Goal: Information Seeking & Learning: Find specific fact

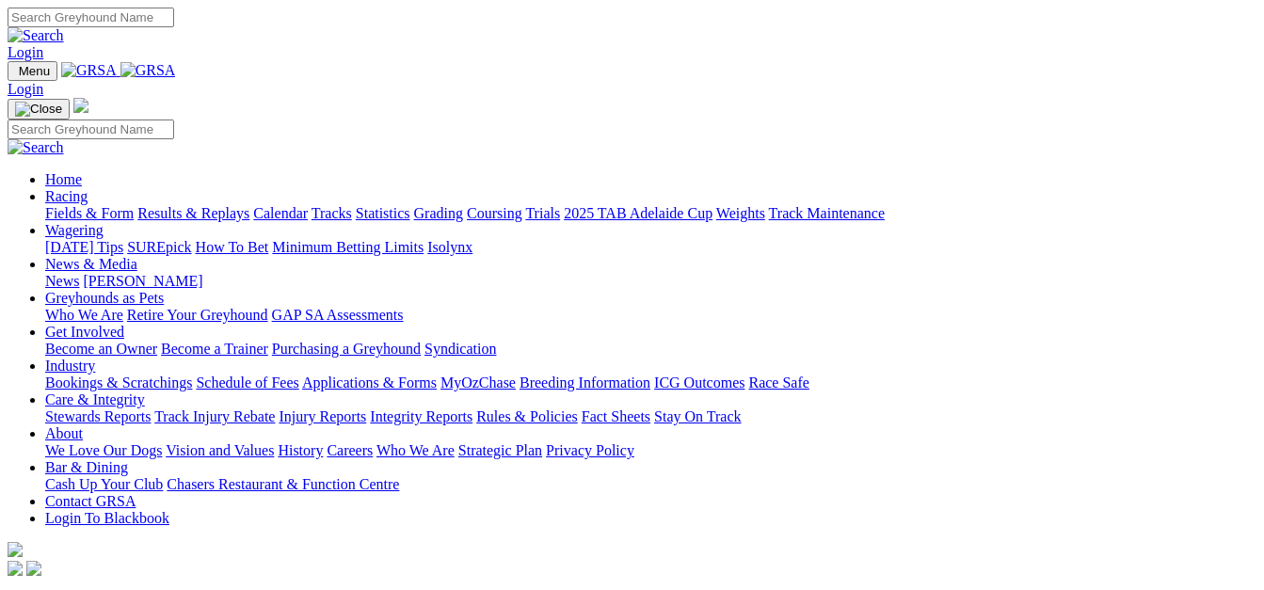
drag, startPoint x: 0, startPoint y: 0, endPoint x: 305, endPoint y: 76, distance: 314.2
click at [88, 188] on link "Racing" at bounding box center [66, 196] width 42 height 16
click at [67, 205] on link "Fields & Form" at bounding box center [89, 213] width 88 height 16
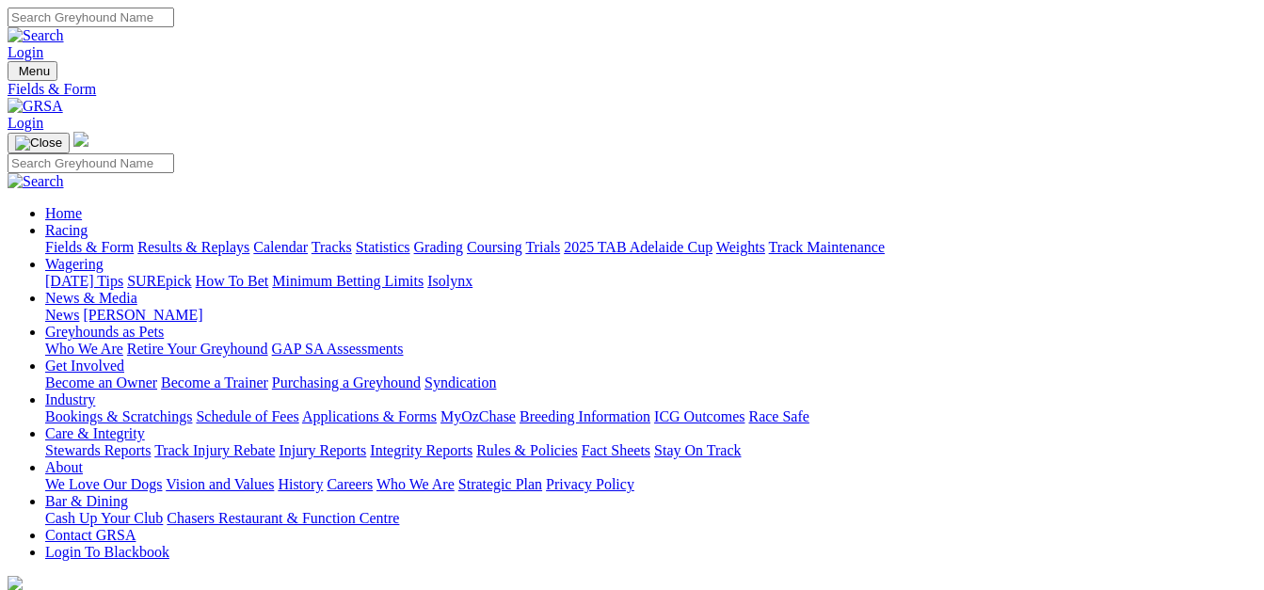
click at [95, 391] on link "Industry" at bounding box center [70, 399] width 50 height 16
drag, startPoint x: 0, startPoint y: 0, endPoint x: 46, endPoint y: 161, distance: 167.4
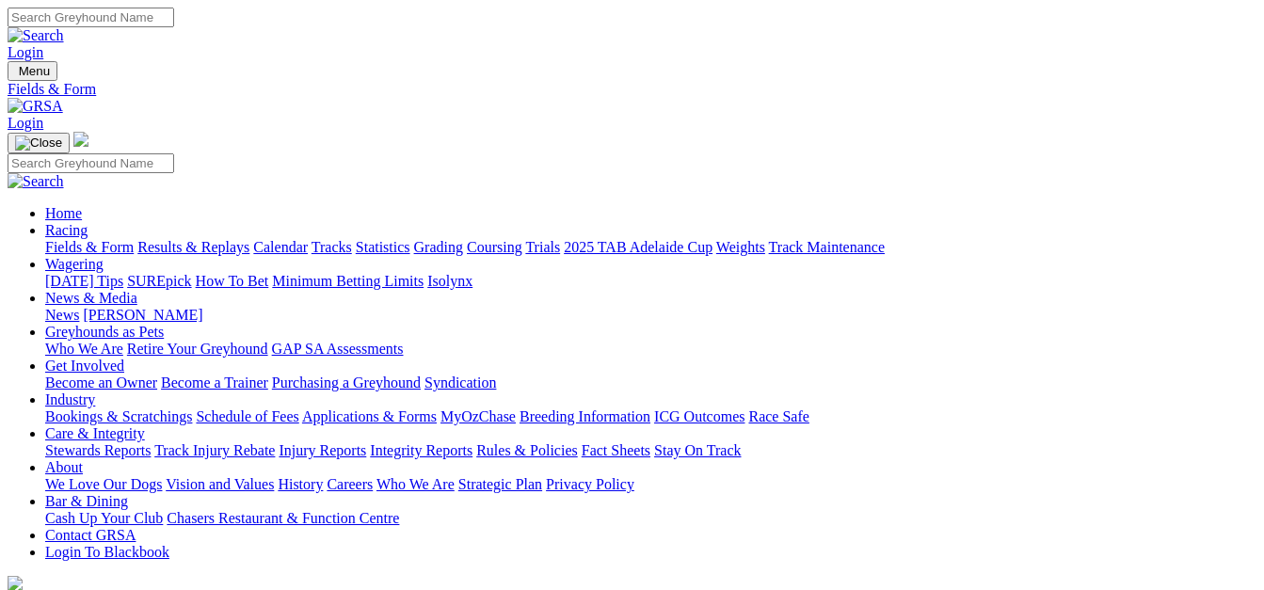
click at [46, 239] on link "Fields & Form" at bounding box center [89, 247] width 88 height 16
click at [248, 239] on link "Results & Replays" at bounding box center [193, 247] width 112 height 16
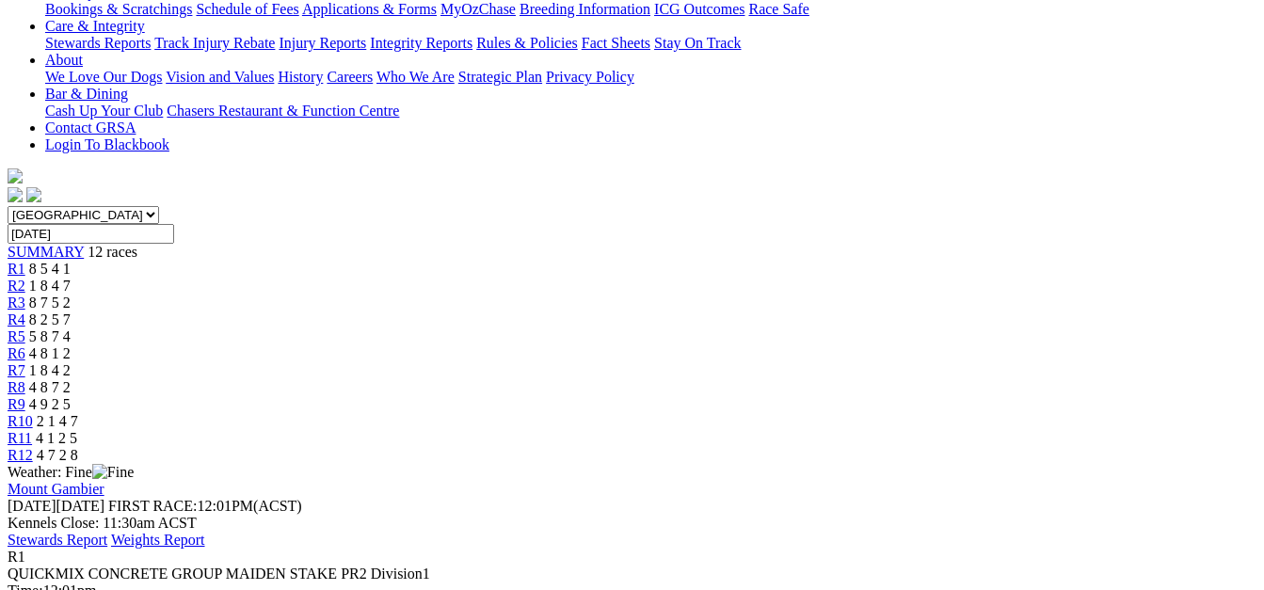
scroll to position [282, 0]
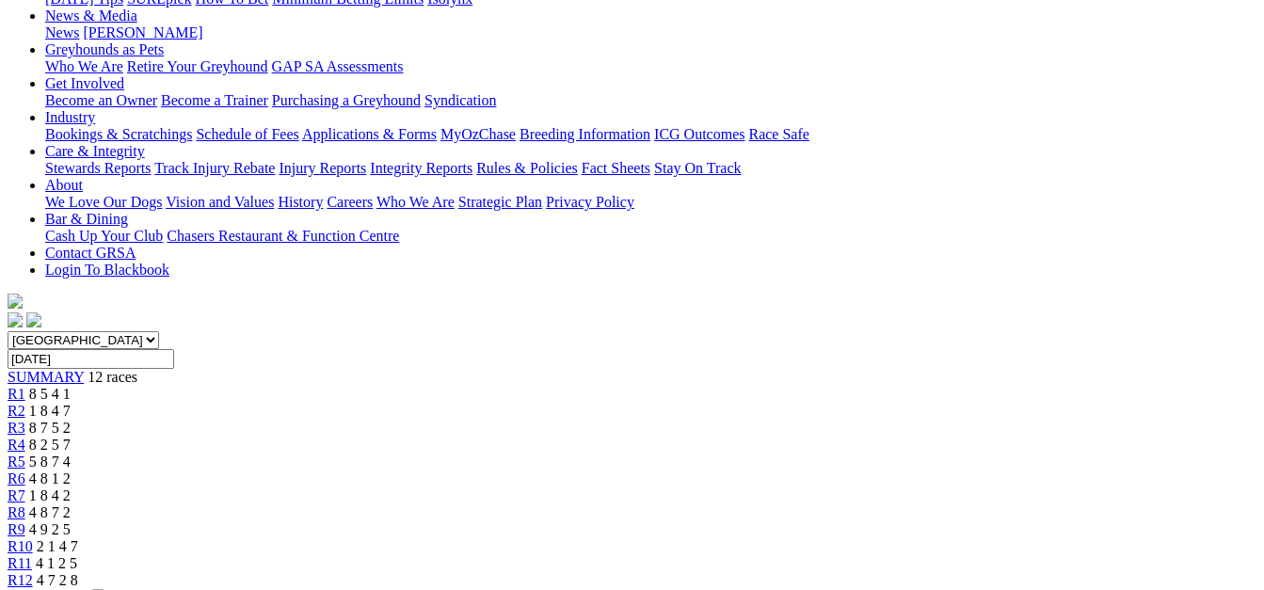
click at [297, 403] on div "R2 1 8 4 7" at bounding box center [632, 411] width 1249 height 17
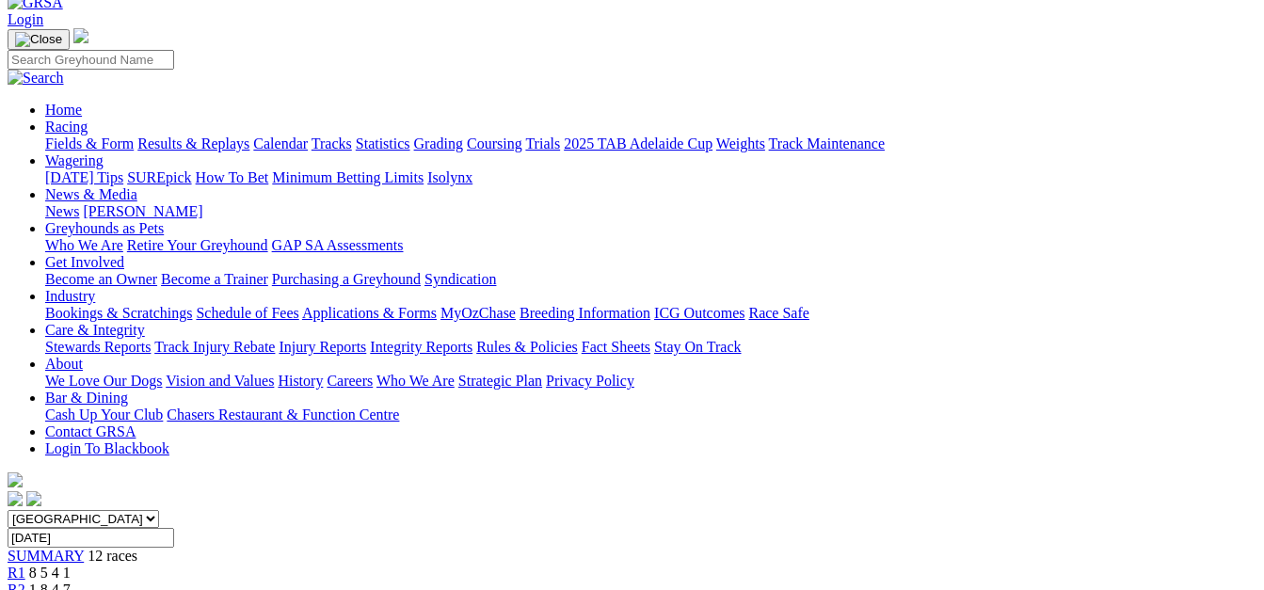
scroll to position [94, 0]
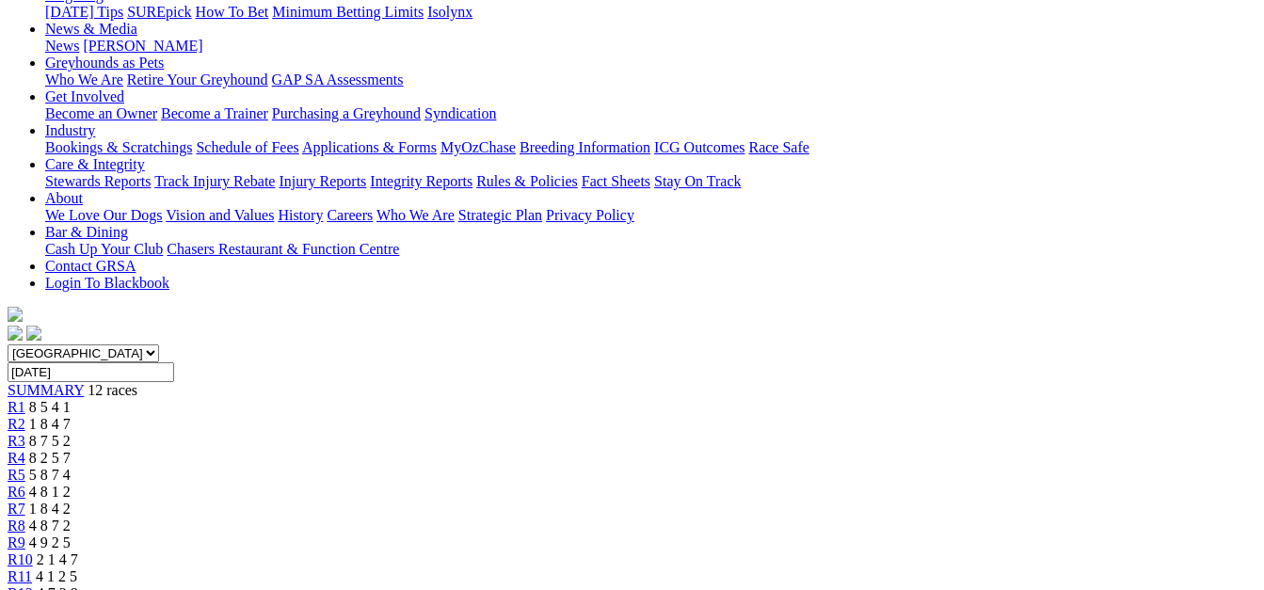
scroll to position [188, 0]
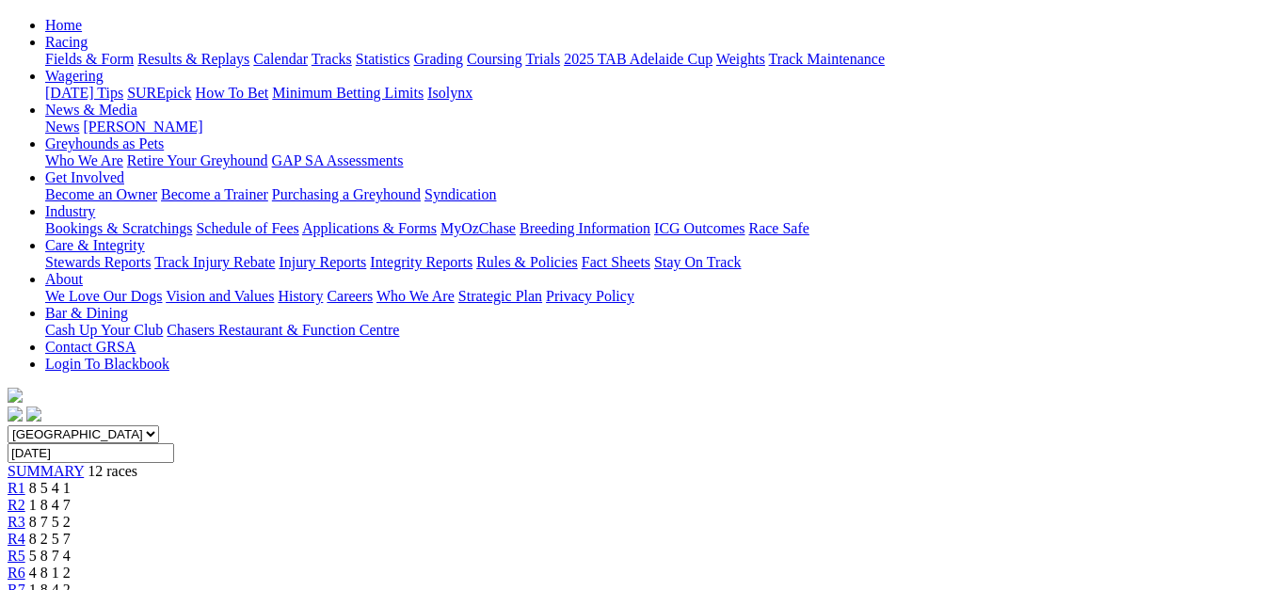
click at [471, 531] on div "R4 8 2 5 7" at bounding box center [632, 539] width 1249 height 17
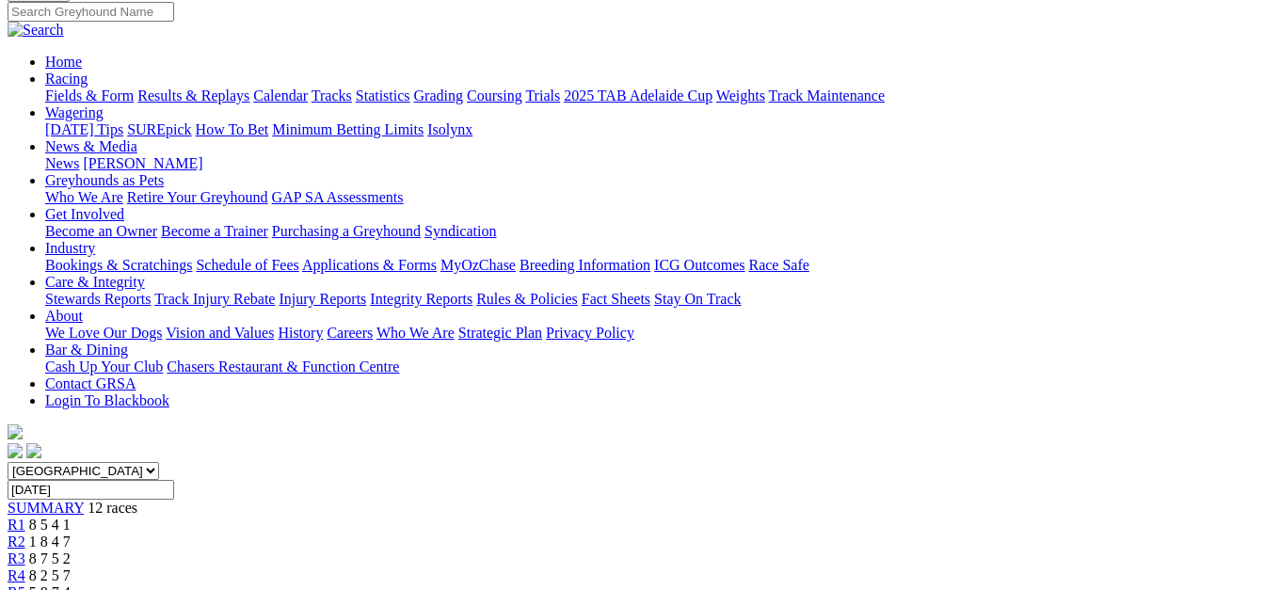
scroll to position [94, 0]
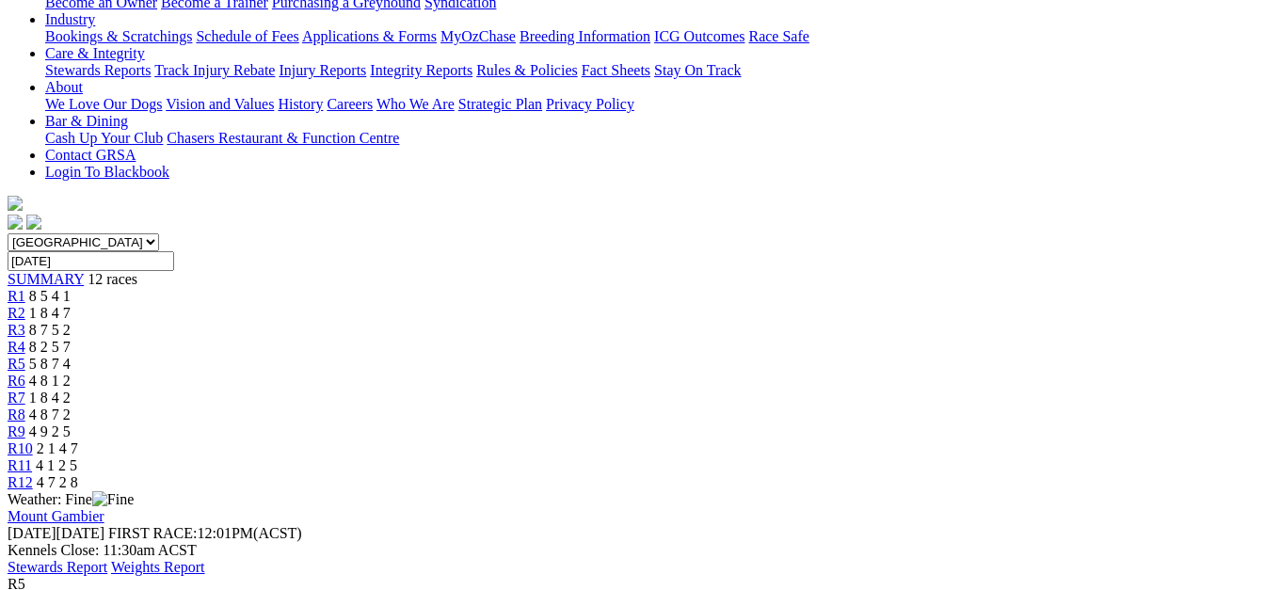
scroll to position [282, 0]
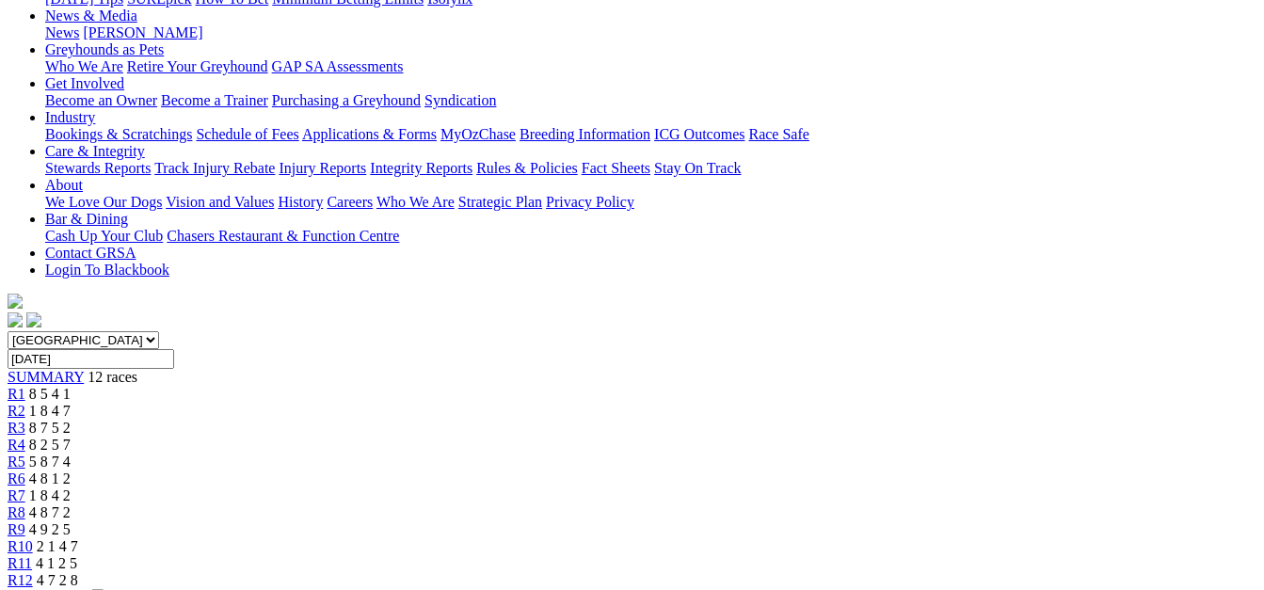
click at [25, 470] on link "R6" at bounding box center [17, 478] width 18 height 16
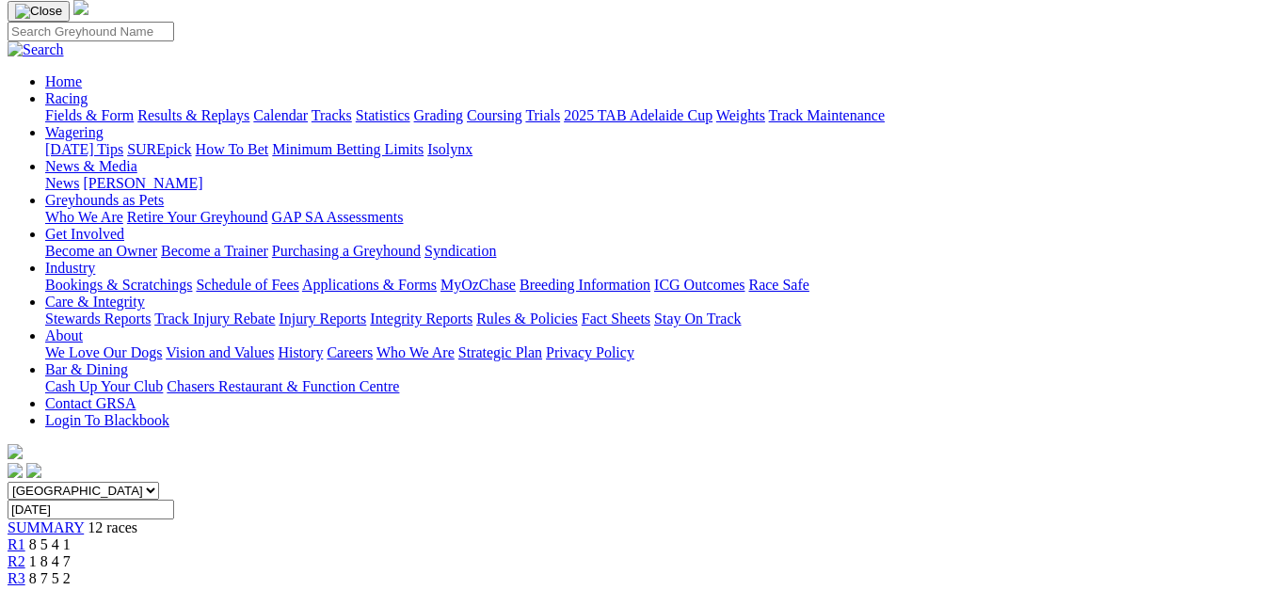
scroll to position [94, 0]
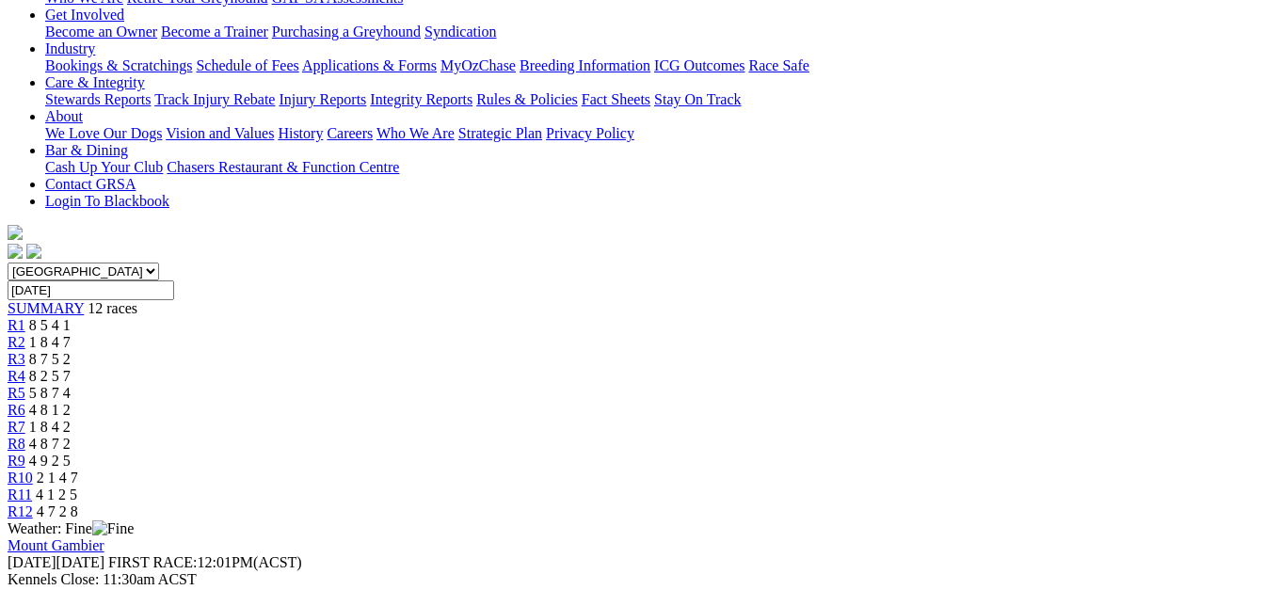
scroll to position [94, 0]
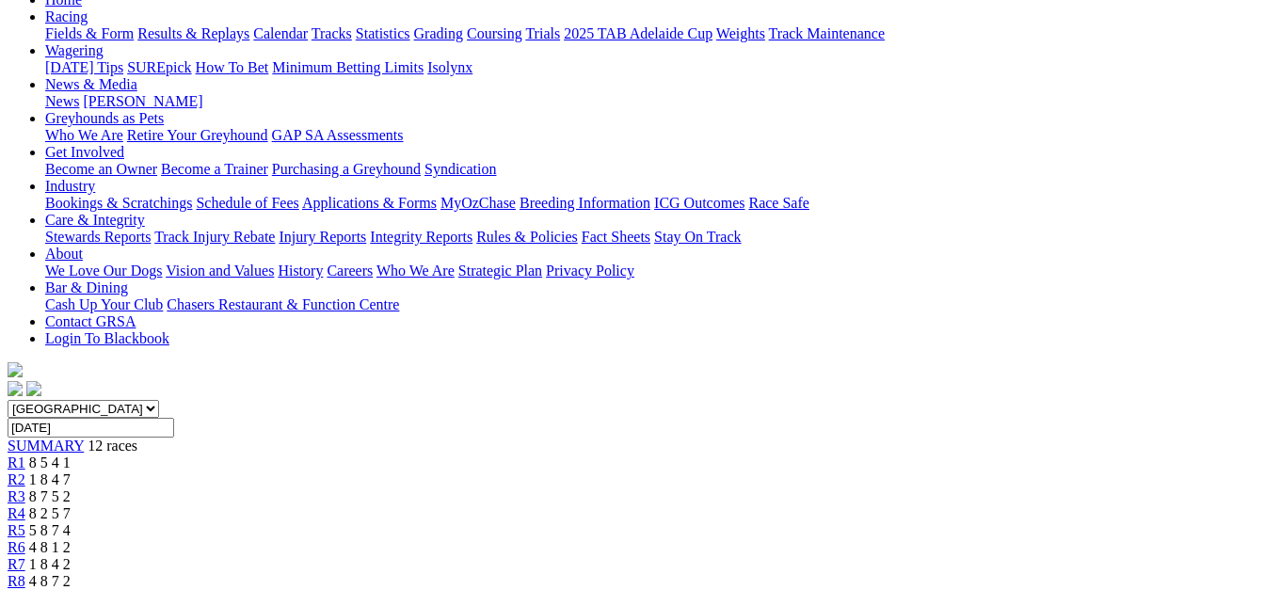
scroll to position [188, 0]
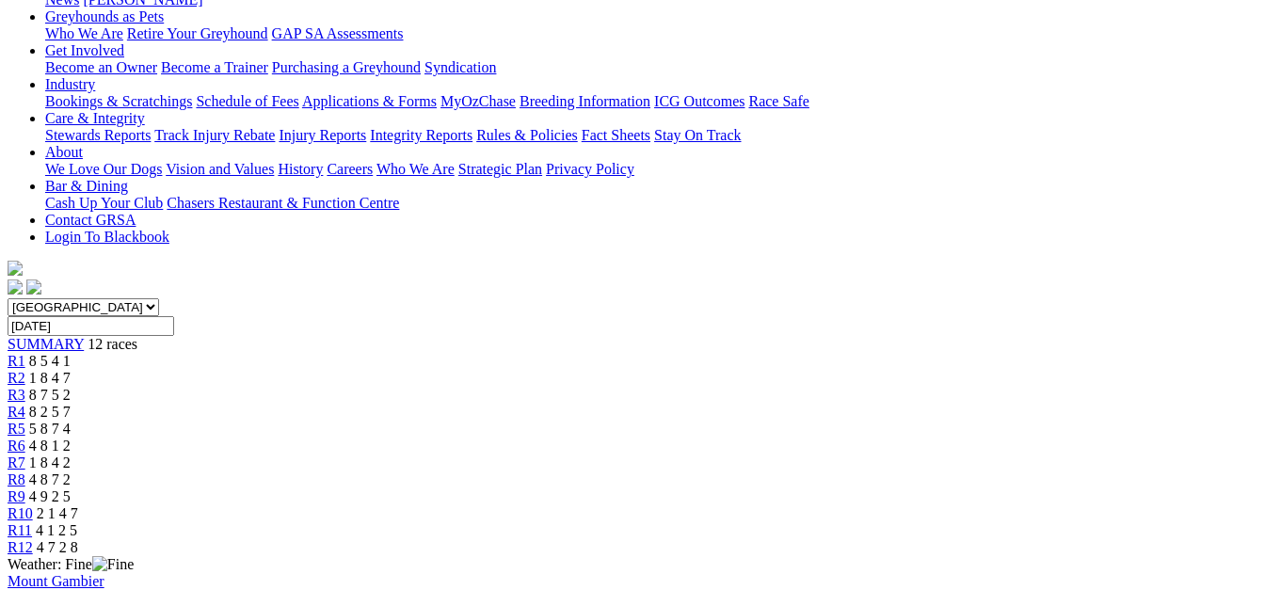
scroll to position [188, 0]
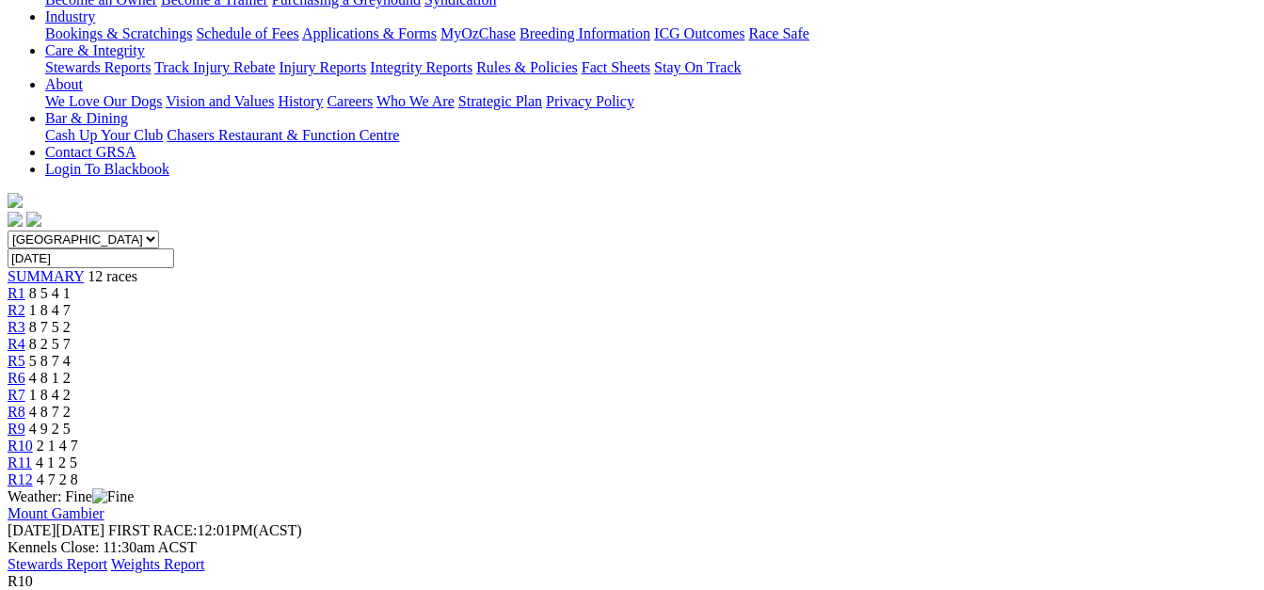
scroll to position [195, 0]
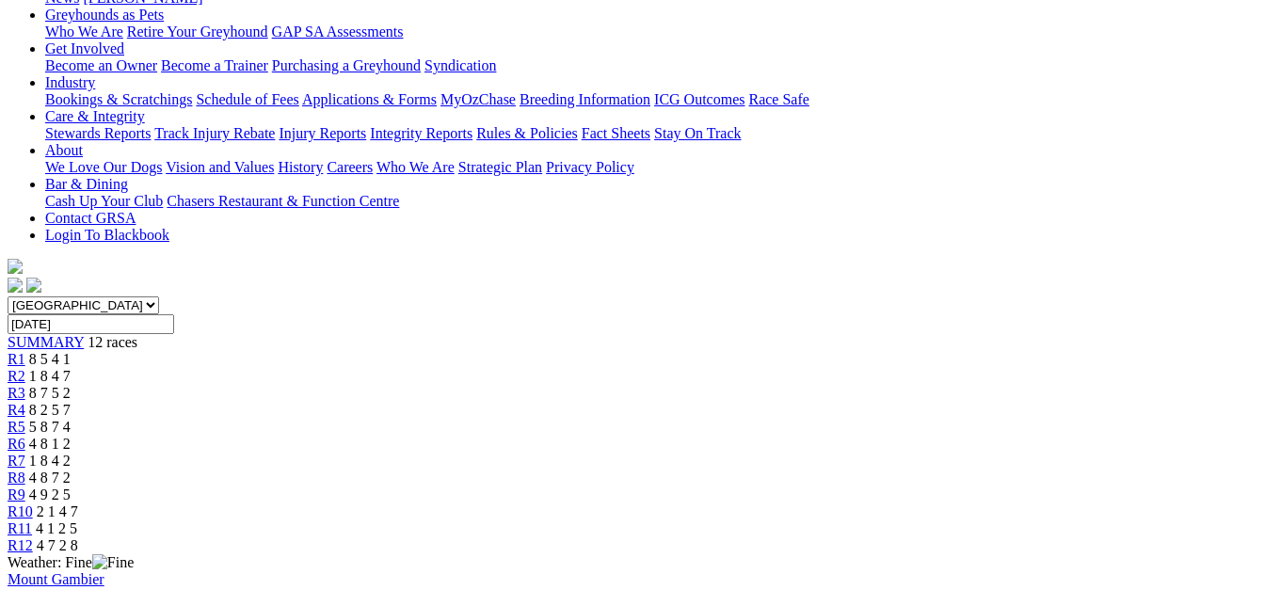
scroll to position [282, 0]
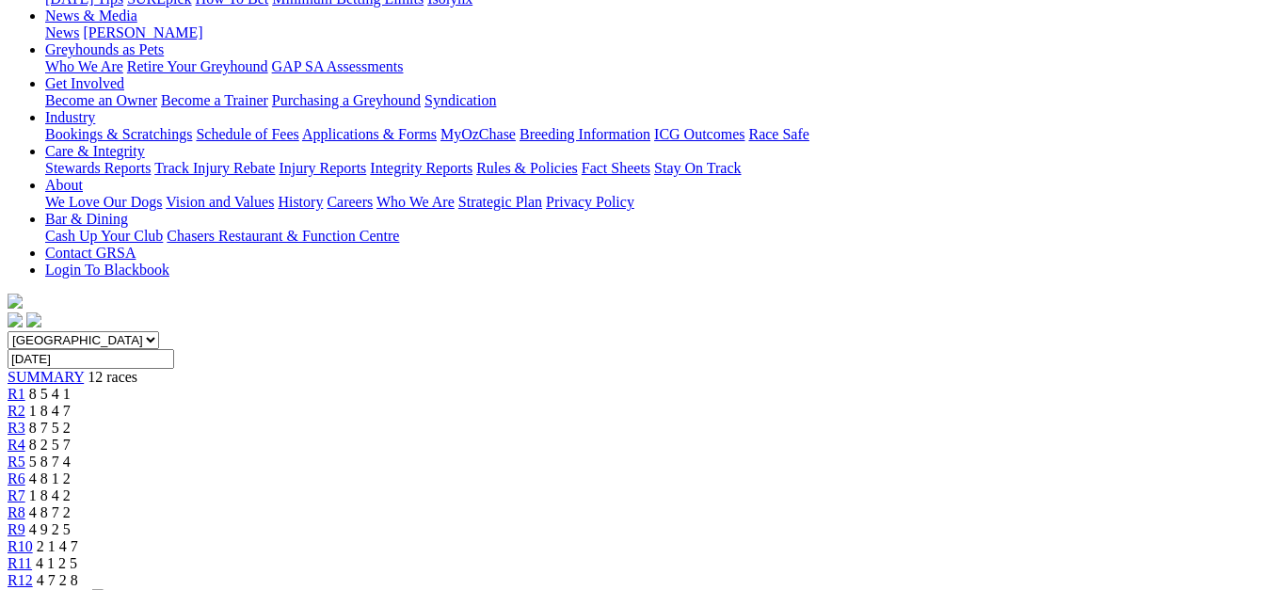
click at [33, 572] on span "R12" at bounding box center [20, 580] width 25 height 16
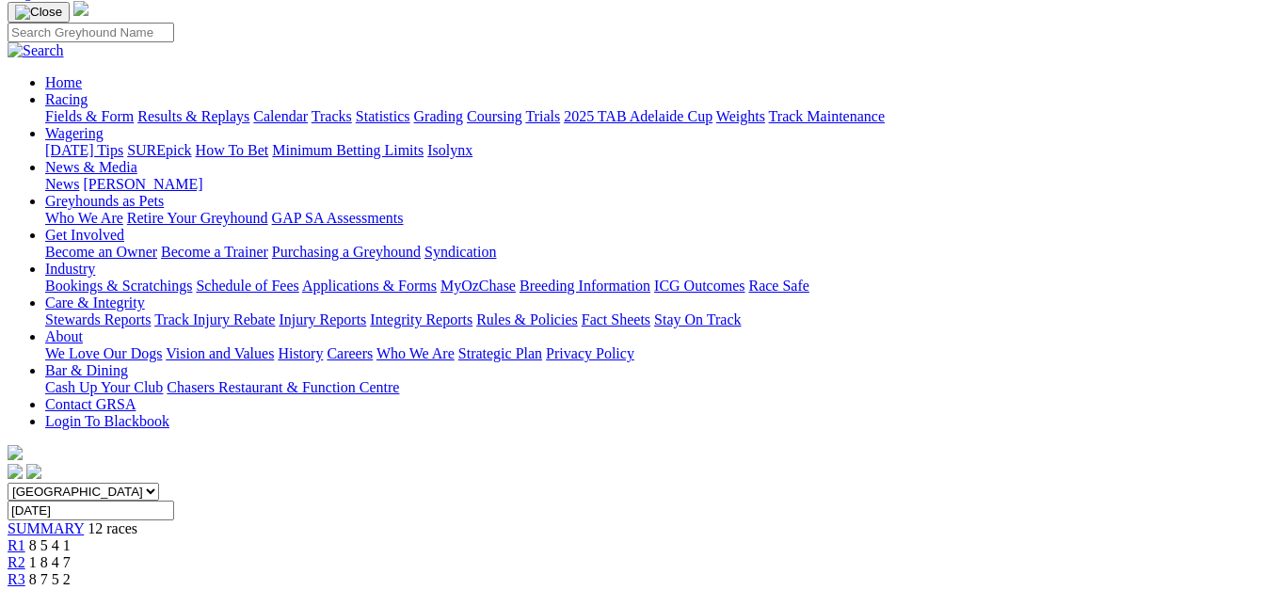
scroll to position [94, 0]
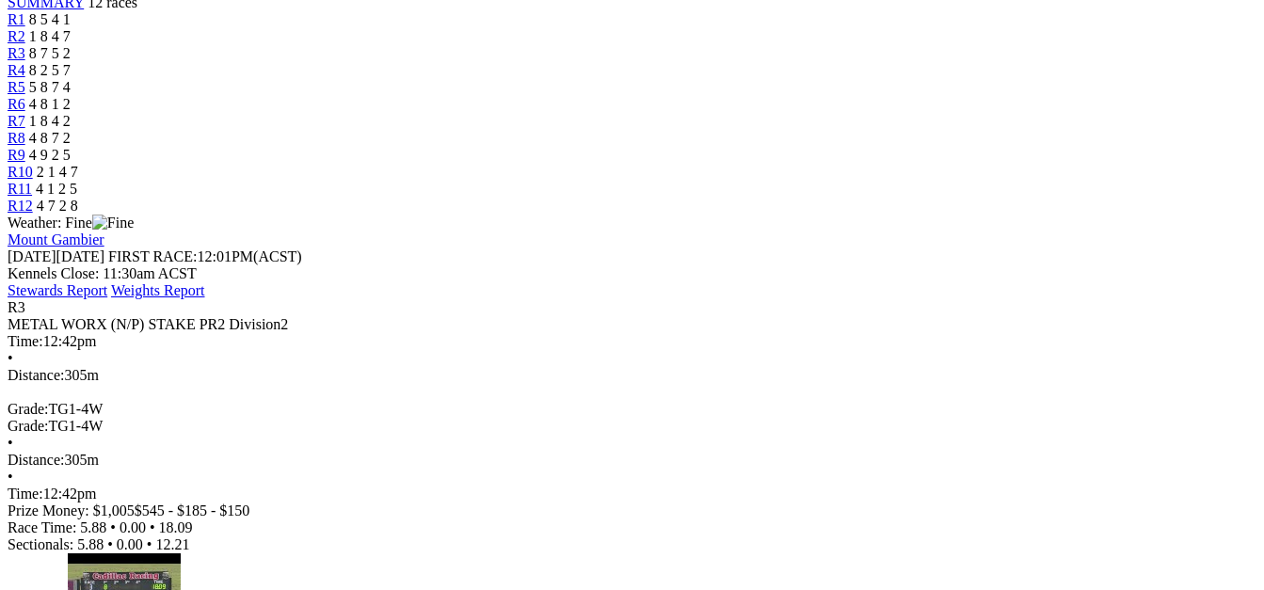
scroll to position [659, 0]
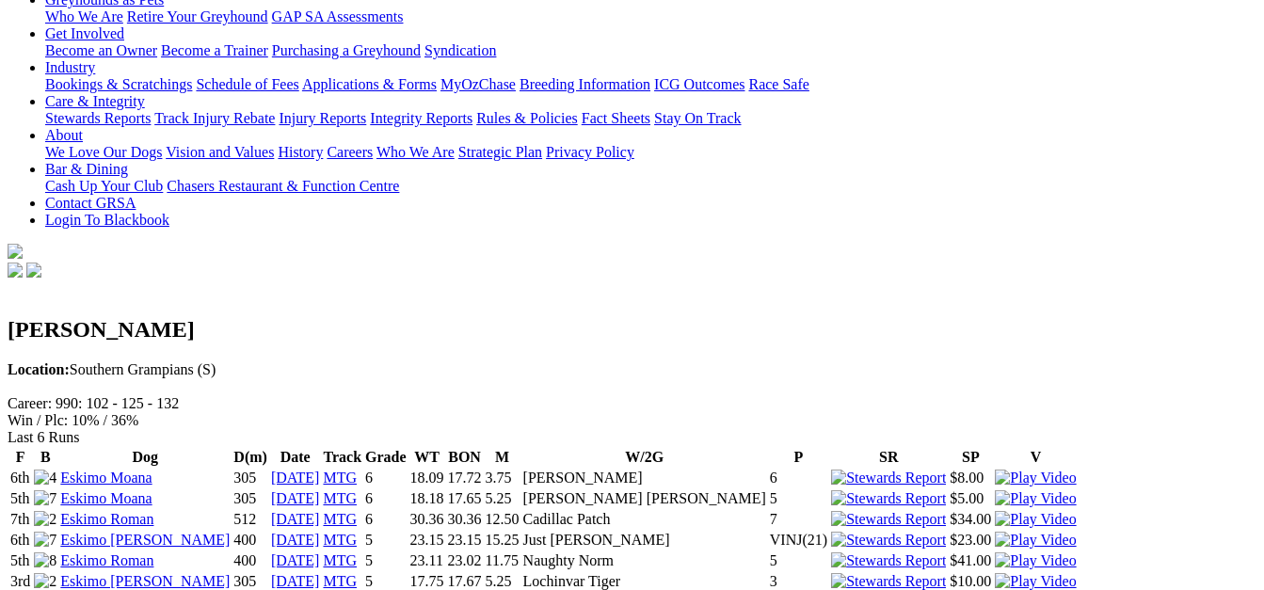
scroll to position [282, 0]
